Goal: Information Seeking & Learning: Check status

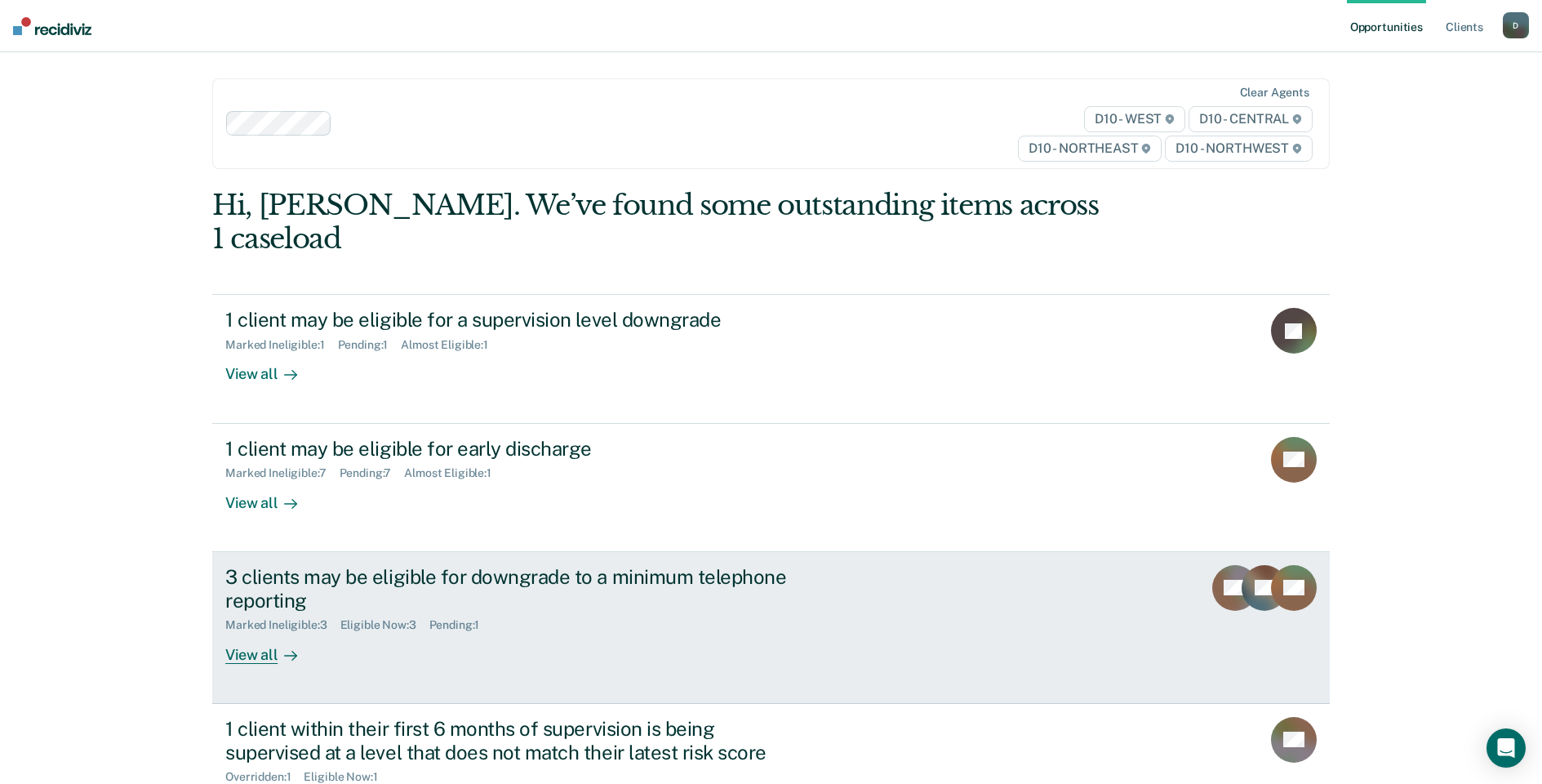
click at [268, 631] on div "View all" at bounding box center [270, 647] width 92 height 32
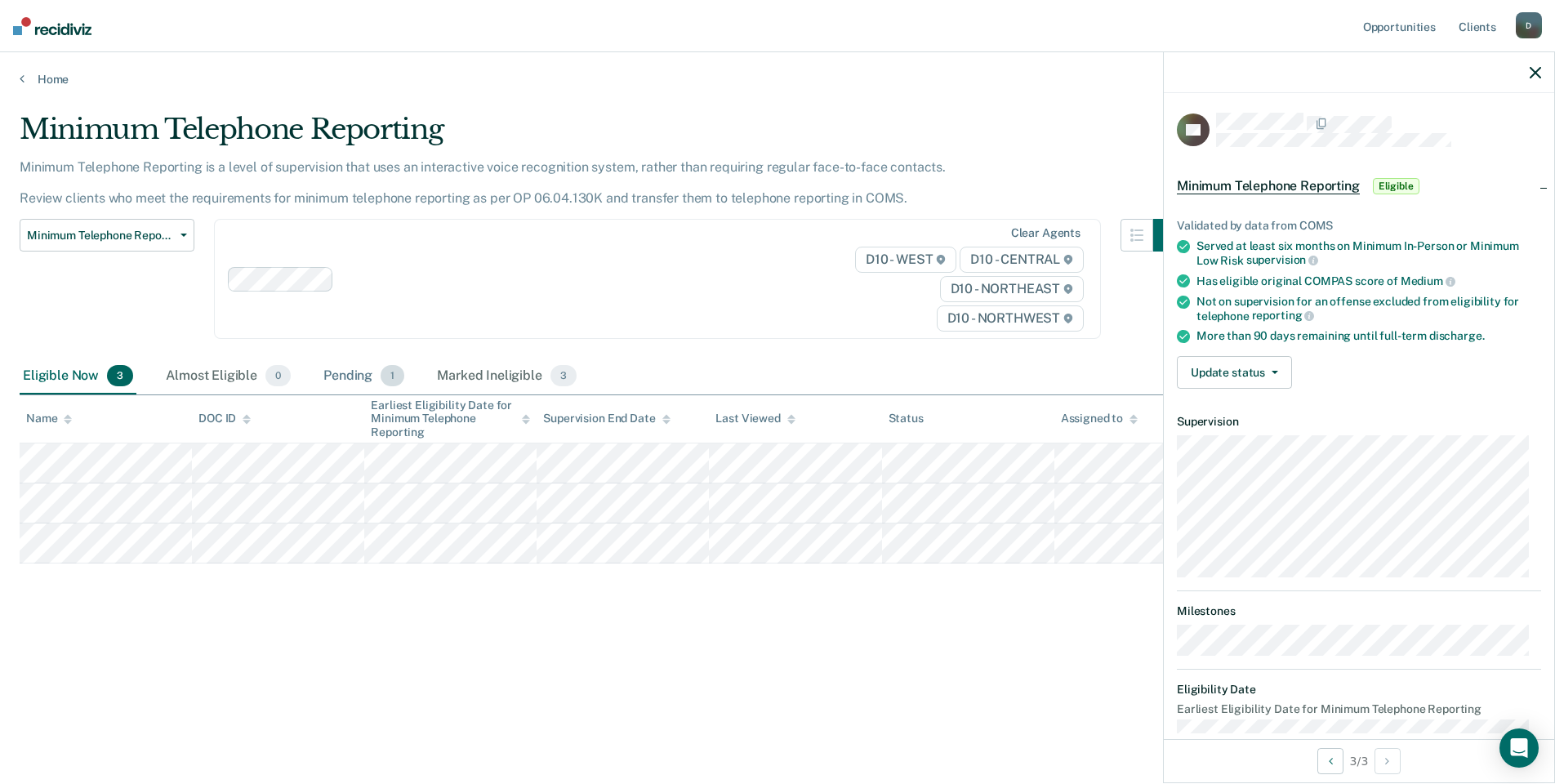
click at [359, 378] on div "Pending 1" at bounding box center [363, 376] width 87 height 36
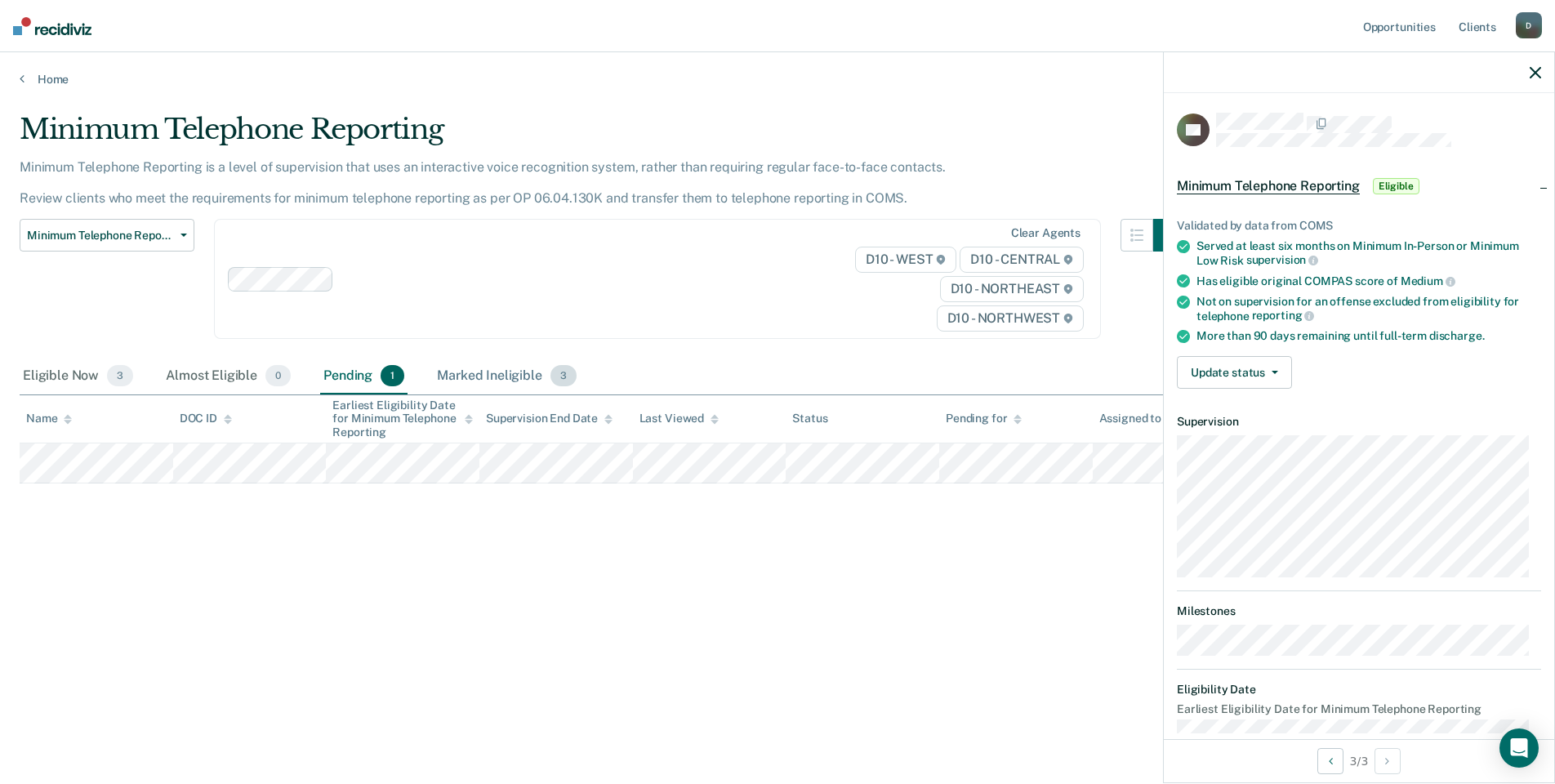
click at [490, 378] on div "Marked Ineligible 3" at bounding box center [506, 376] width 146 height 36
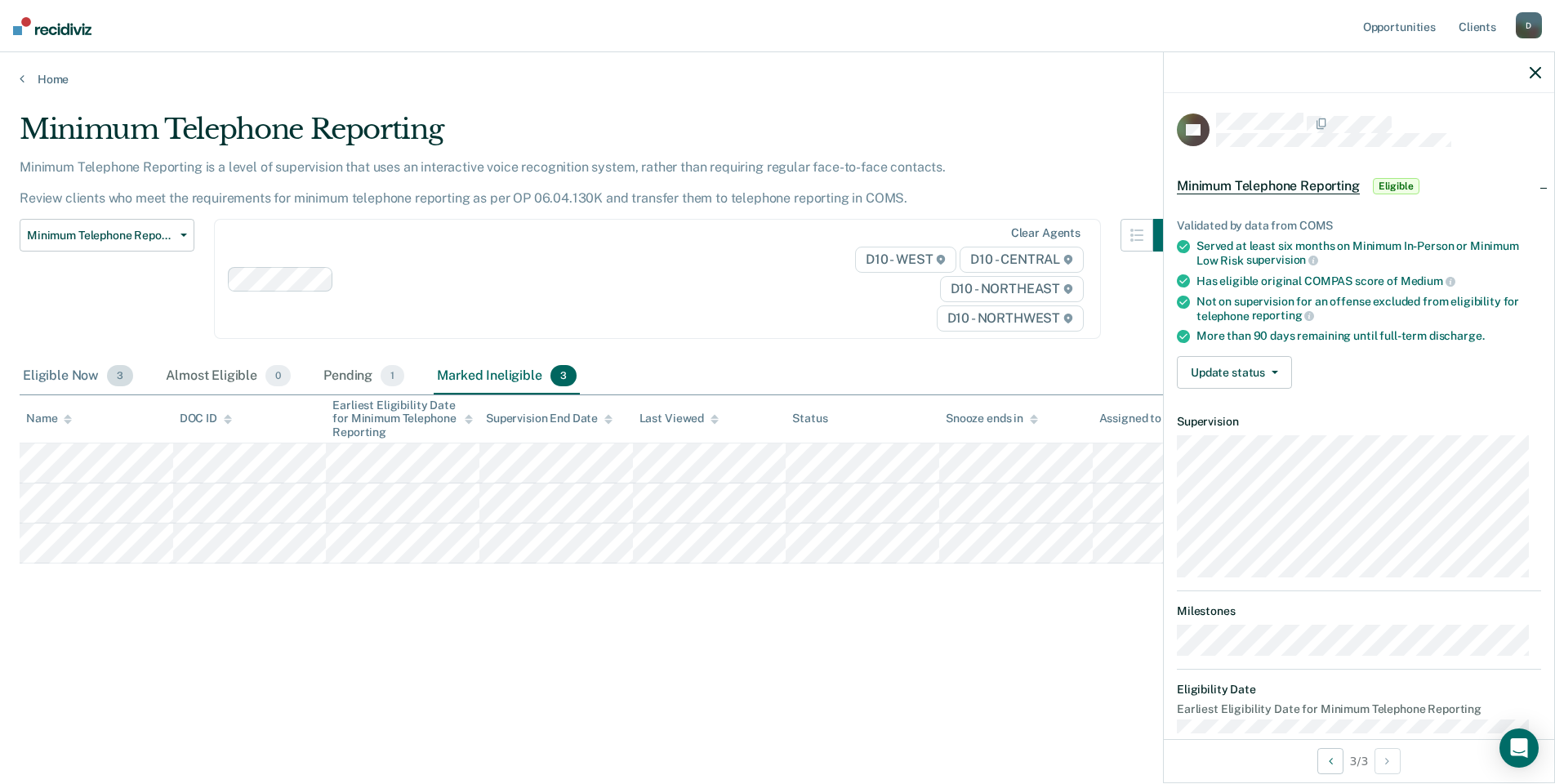
click at [62, 374] on div "Eligible Now 3" at bounding box center [77, 376] width 117 height 36
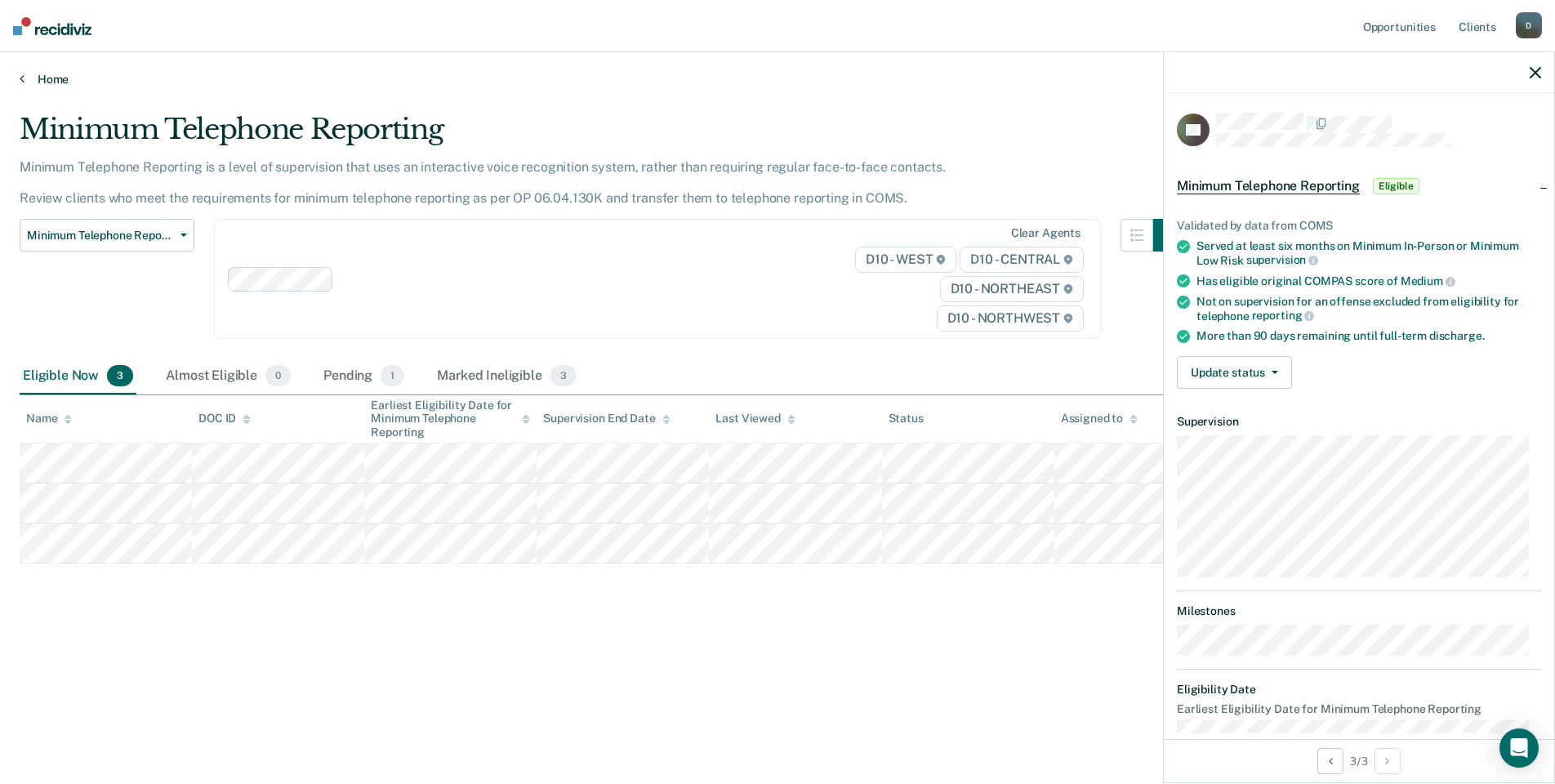
click at [44, 82] on link "Home" at bounding box center [777, 78] width 1515 height 14
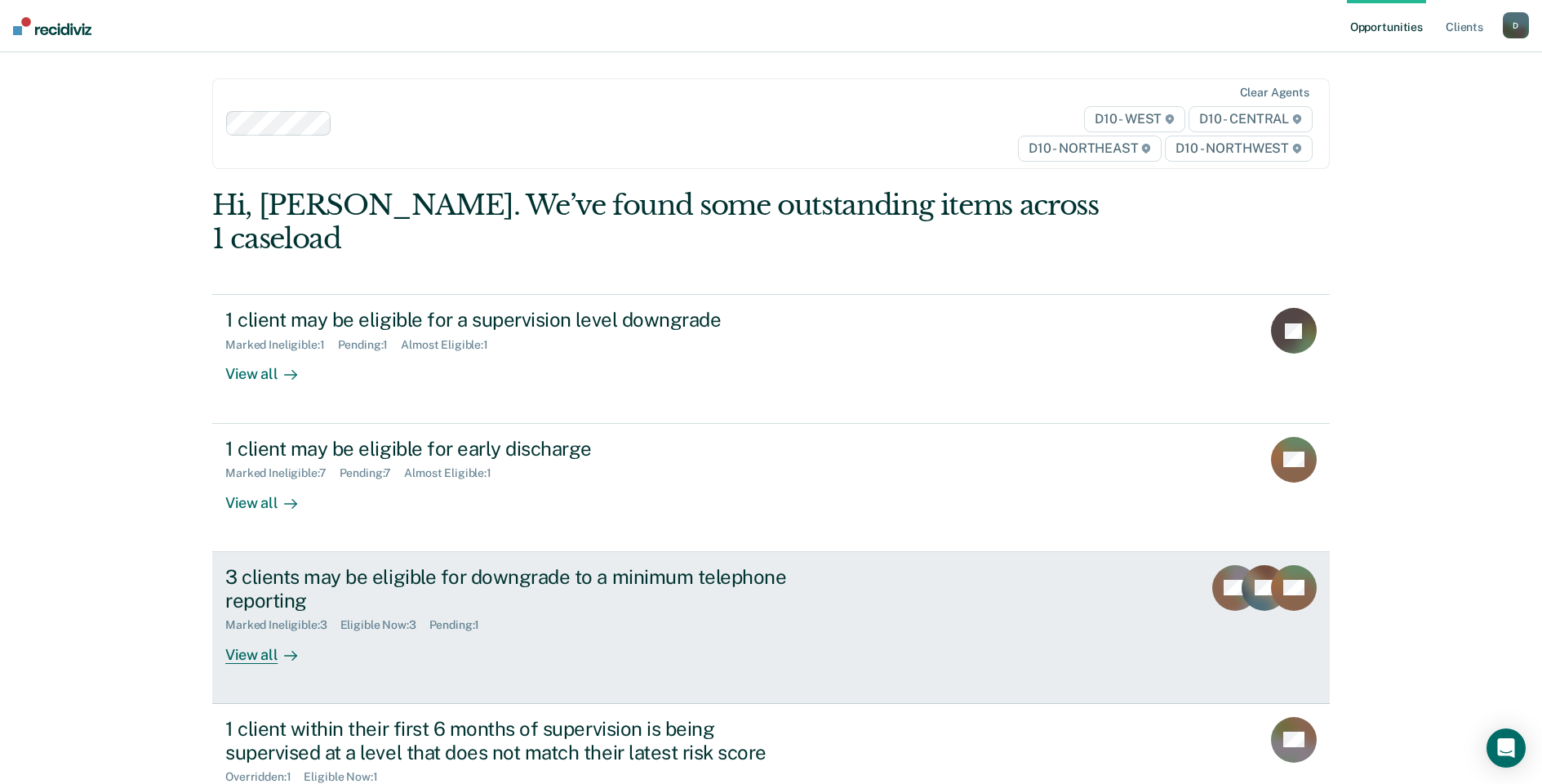
click at [256, 565] on div "3 clients may be eligible for downgrade to a minimum telephone reporting" at bounding box center [511, 588] width 573 height 47
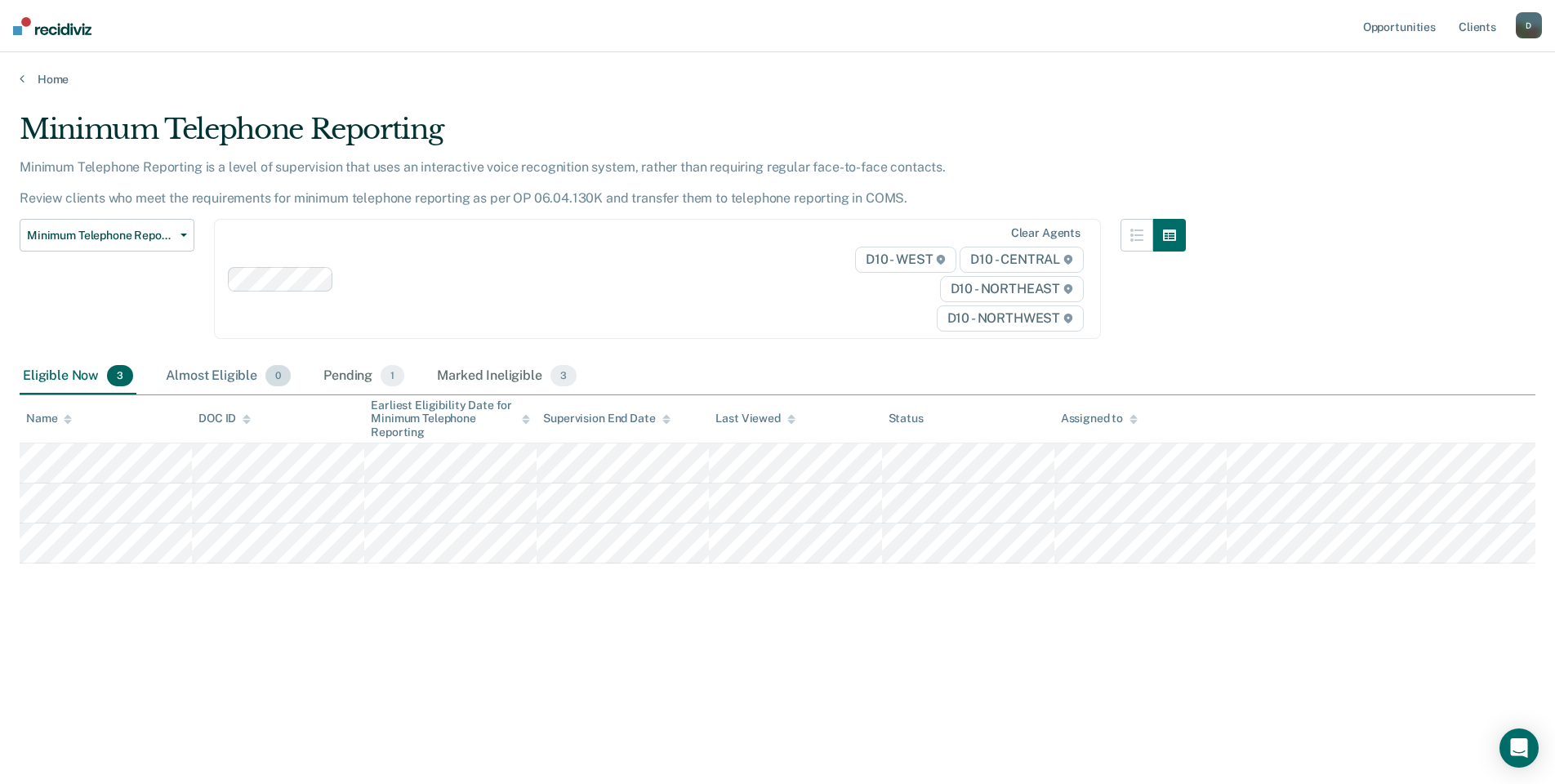
click at [227, 373] on div "Almost Eligible 0" at bounding box center [228, 376] width 131 height 36
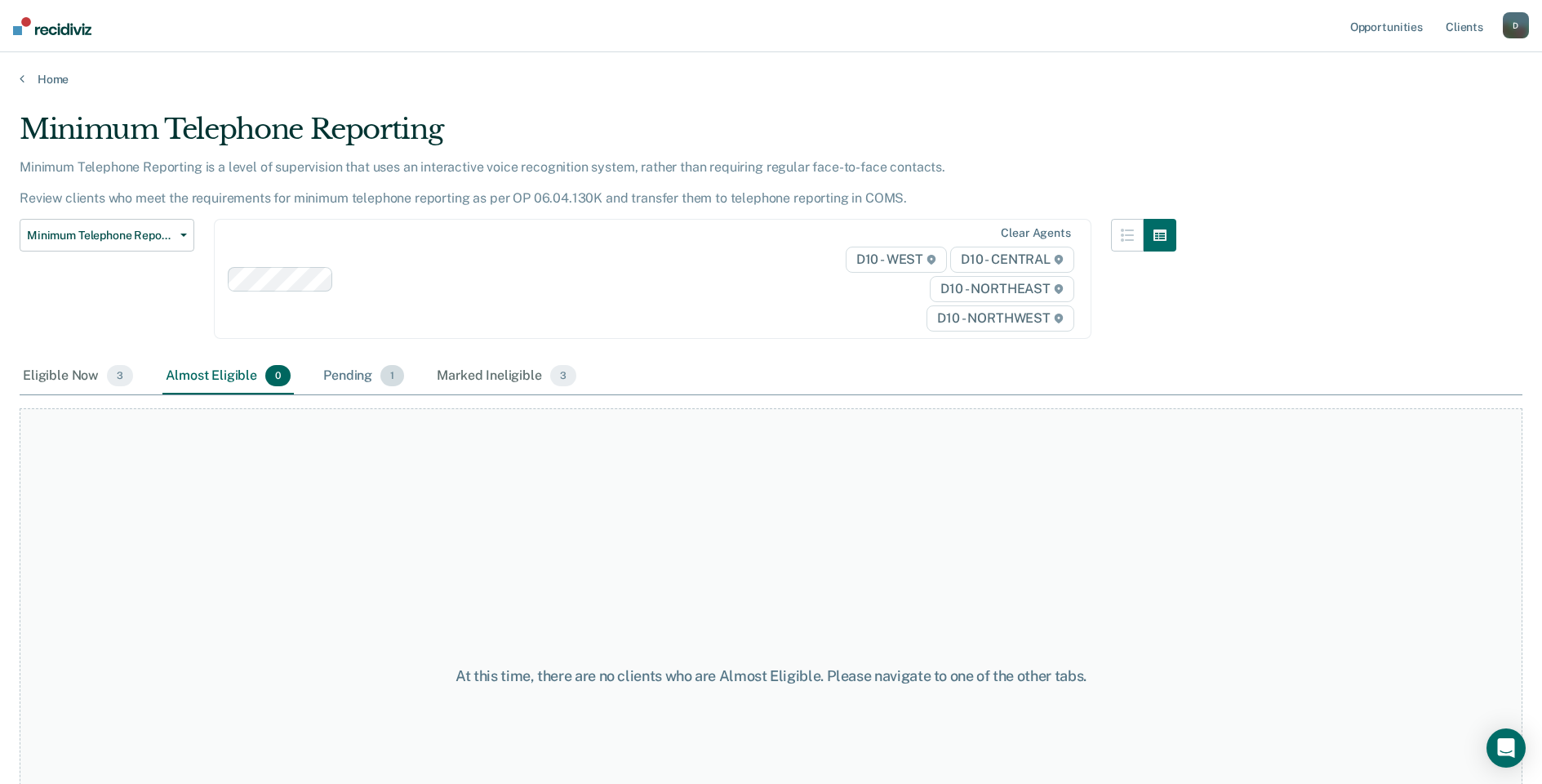
click at [371, 372] on div "Pending 1" at bounding box center [363, 376] width 87 height 36
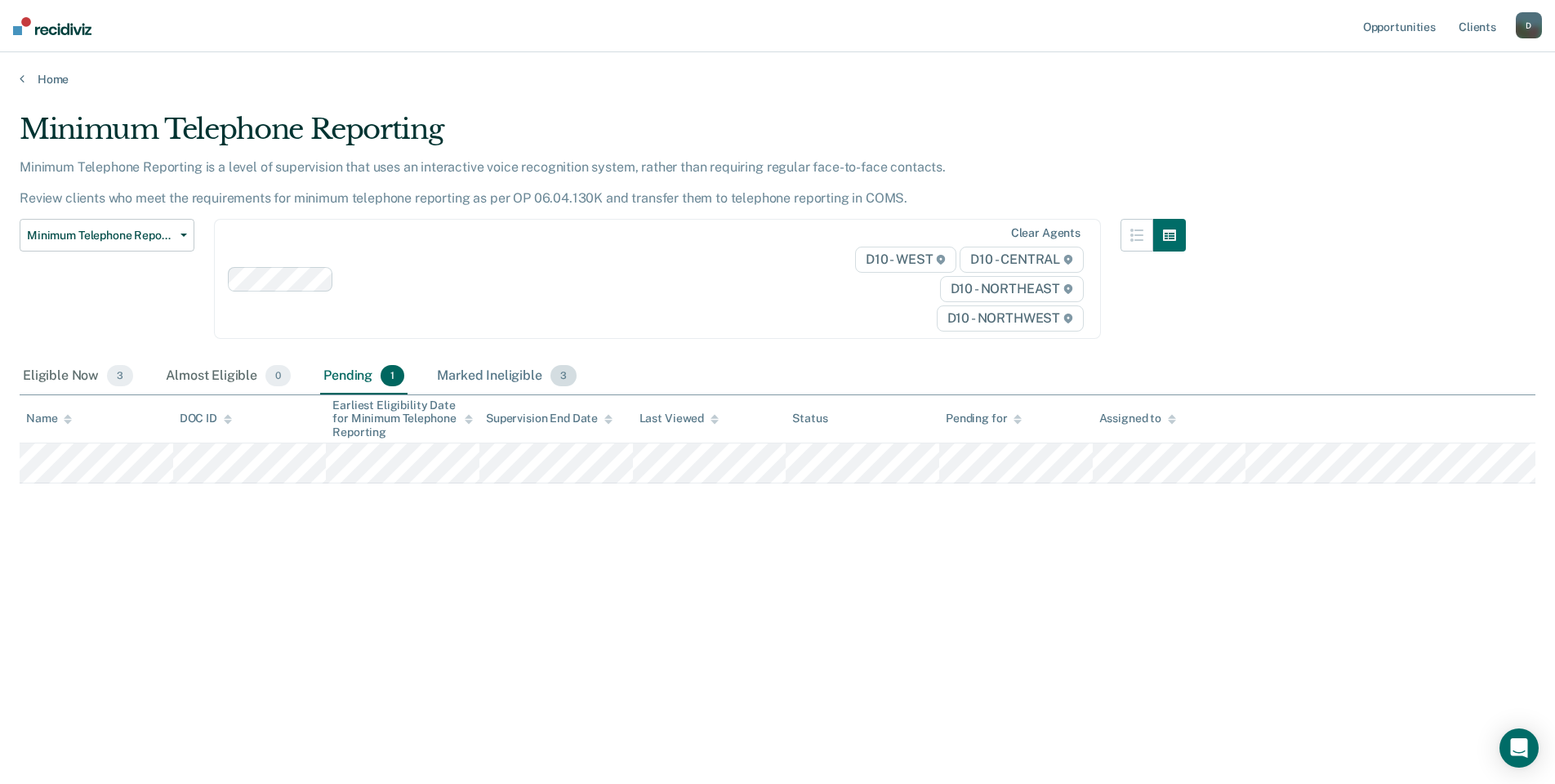
click at [473, 373] on div "Marked Ineligible 3" at bounding box center [506, 376] width 146 height 36
